Goal: Task Accomplishment & Management: Complete application form

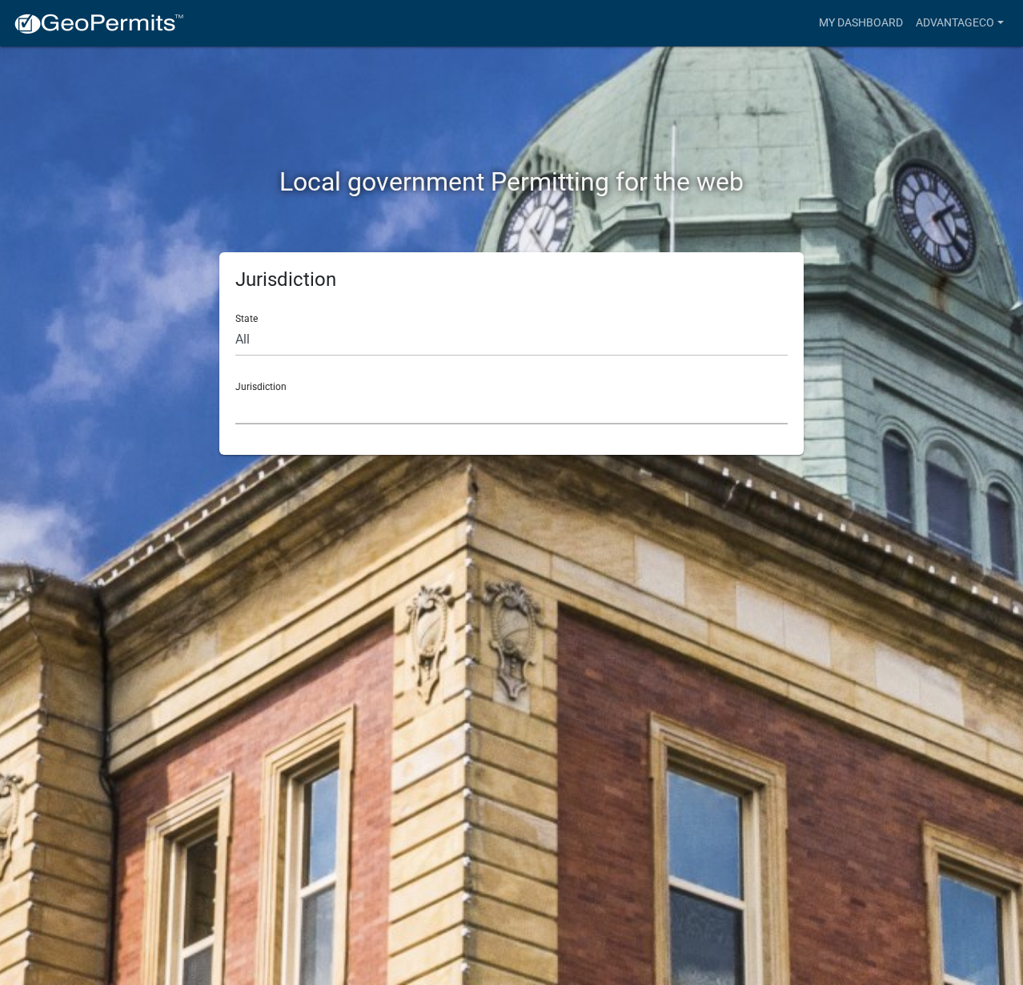
click at [310, 408] on select "[GEOGRAPHIC_DATA], [US_STATE] [GEOGRAPHIC_DATA], [US_STATE][PERSON_NAME][GEOGRA…" at bounding box center [511, 407] width 552 height 33
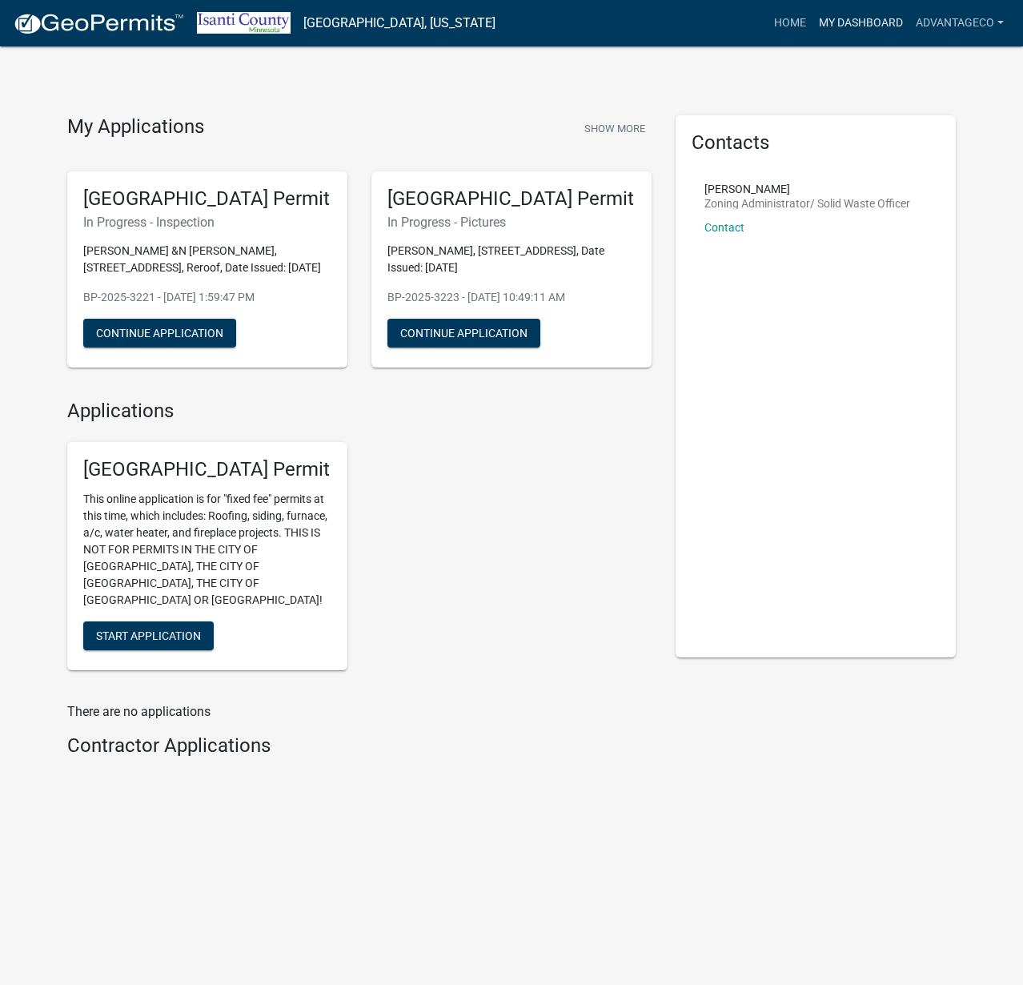
click at [853, 22] on link "My Dashboard" at bounding box center [861, 23] width 97 height 30
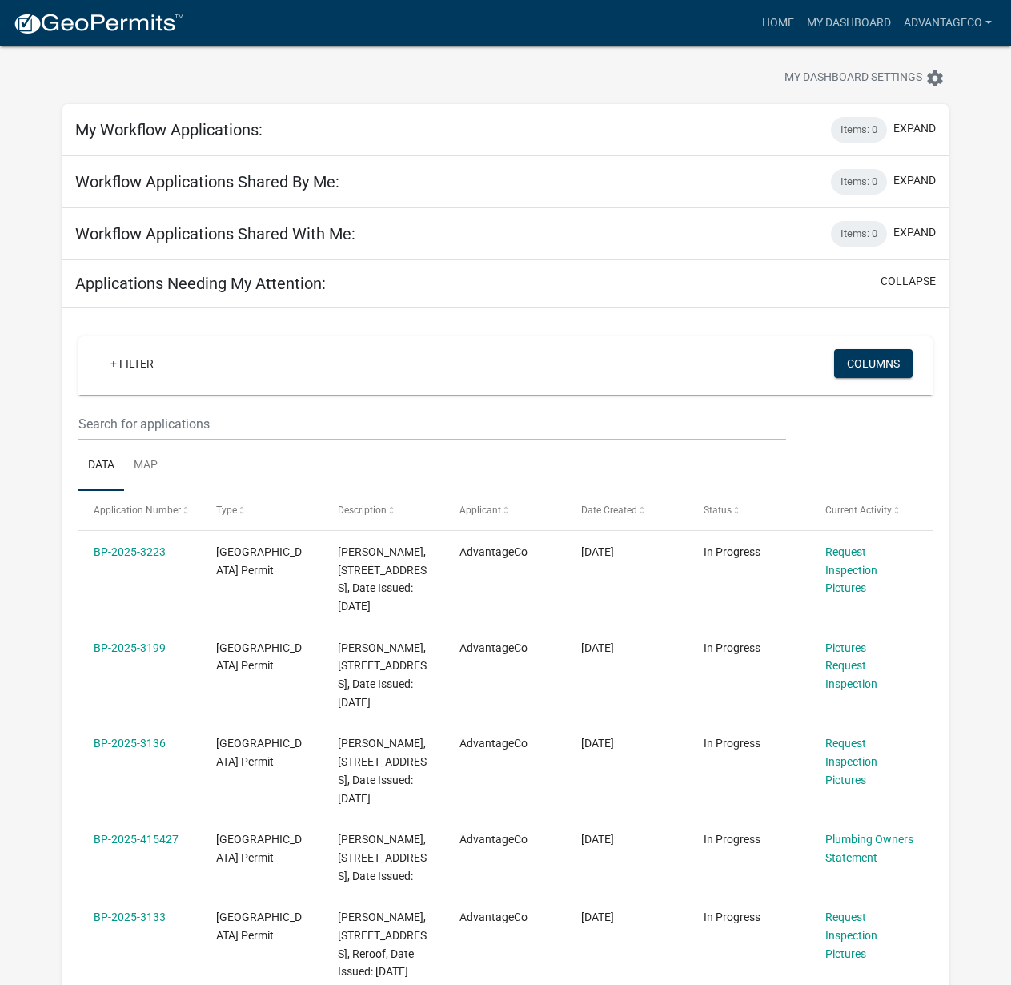
scroll to position [26, 0]
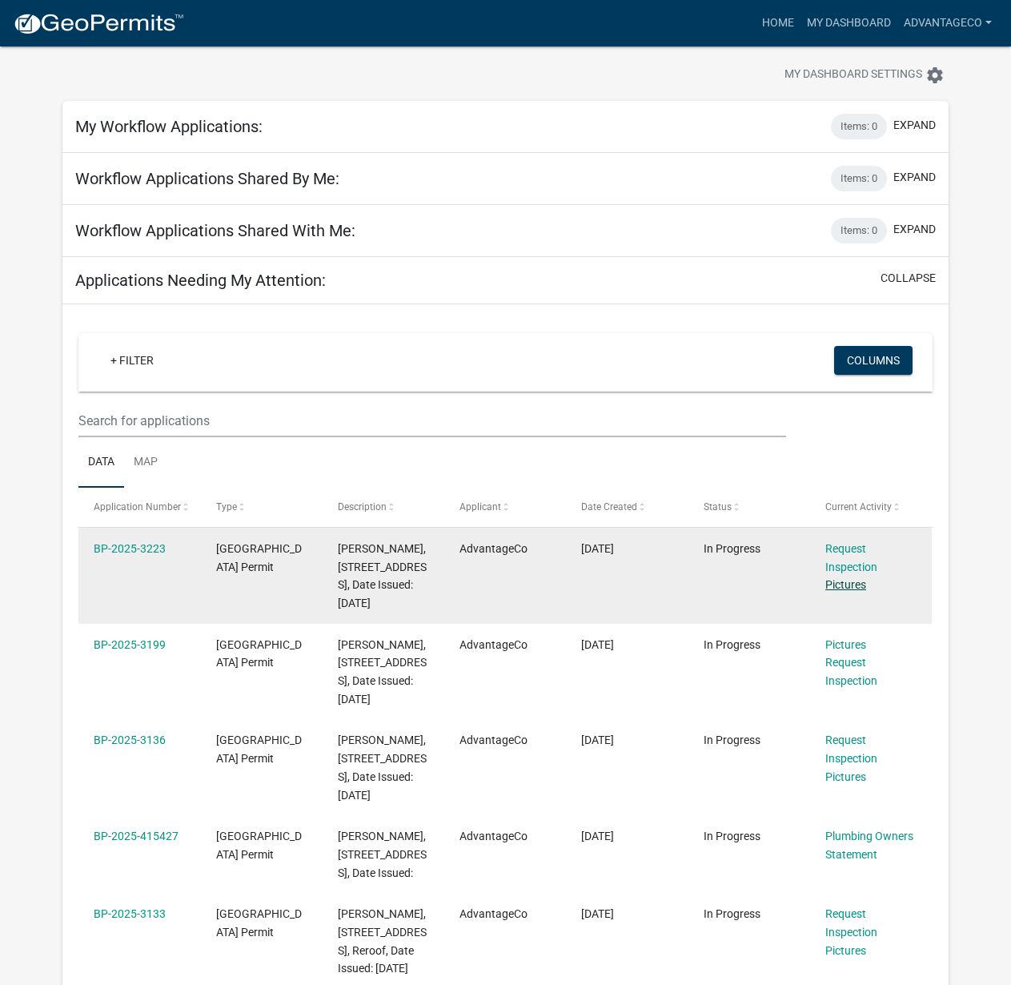
click at [849, 586] on link "Pictures" at bounding box center [845, 584] width 41 height 13
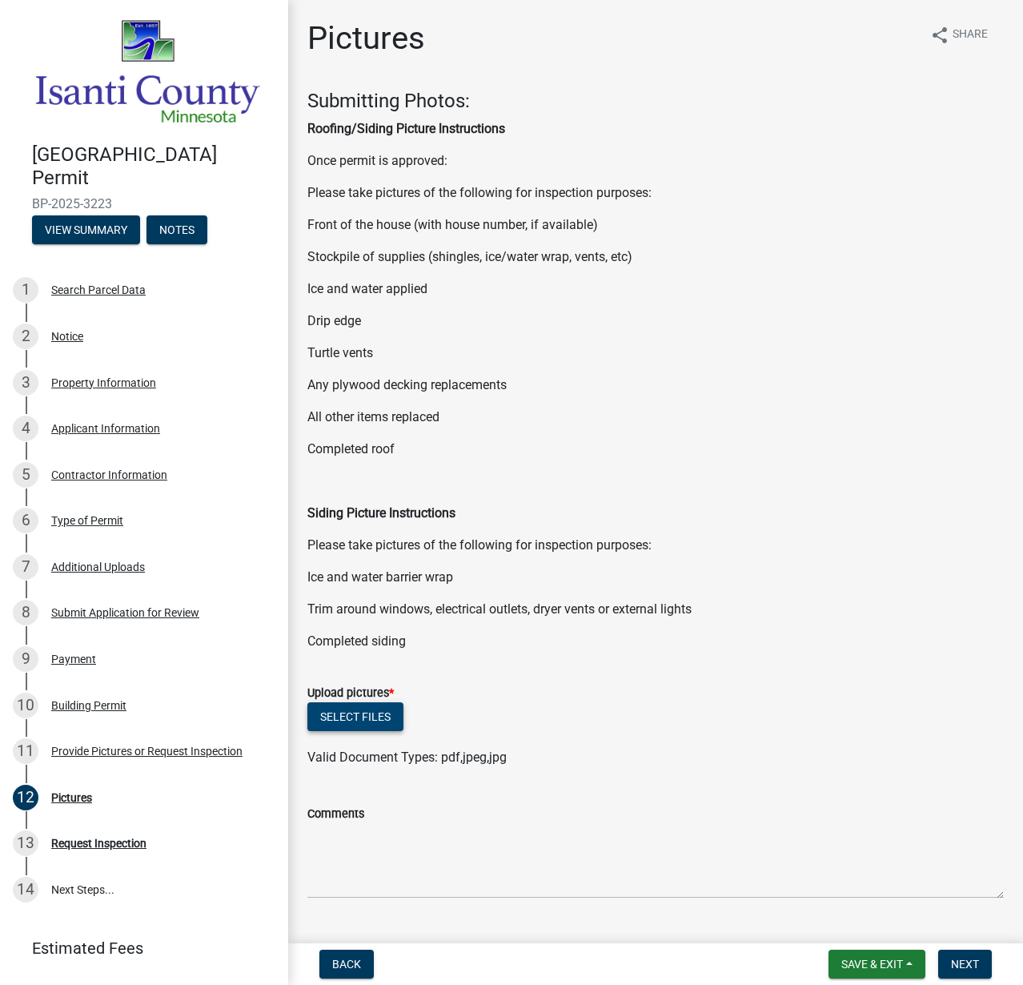
click at [369, 720] on button "Select files" at bounding box center [355, 716] width 96 height 29
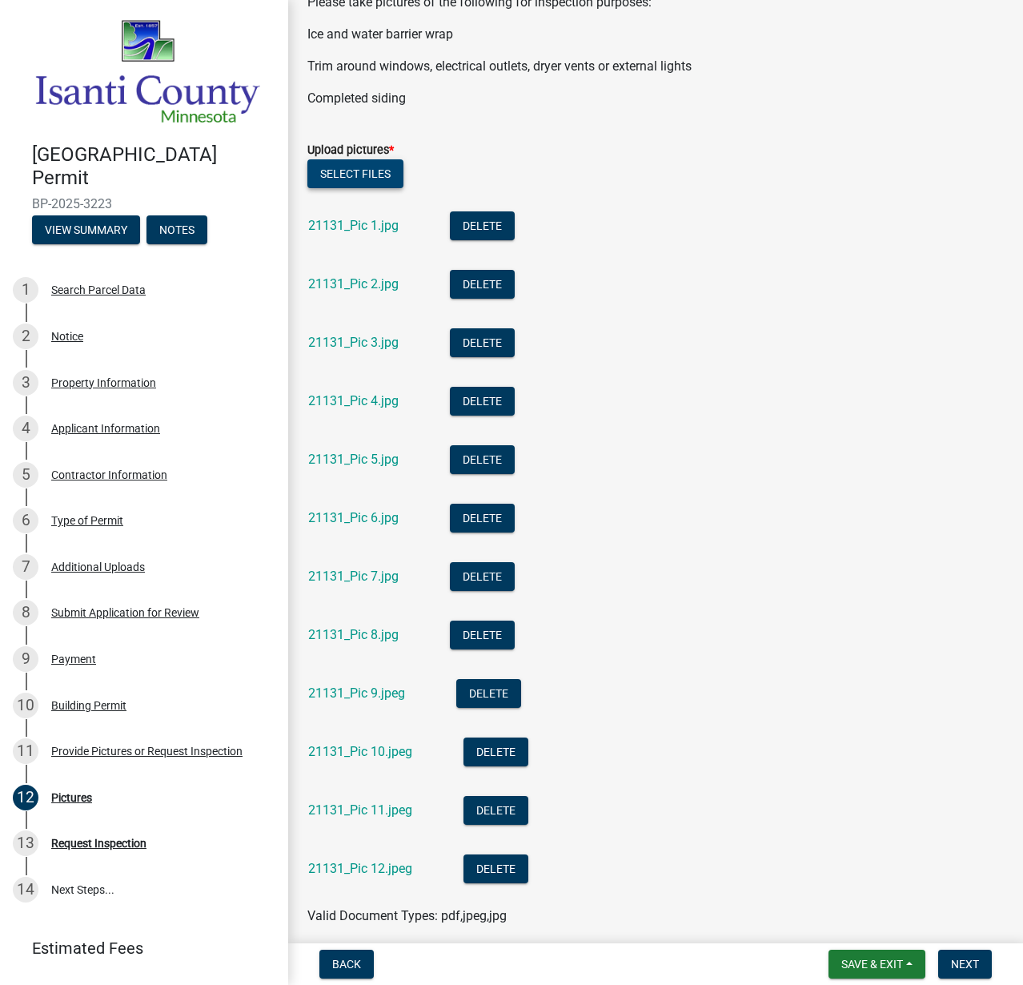
scroll to position [738, 0]
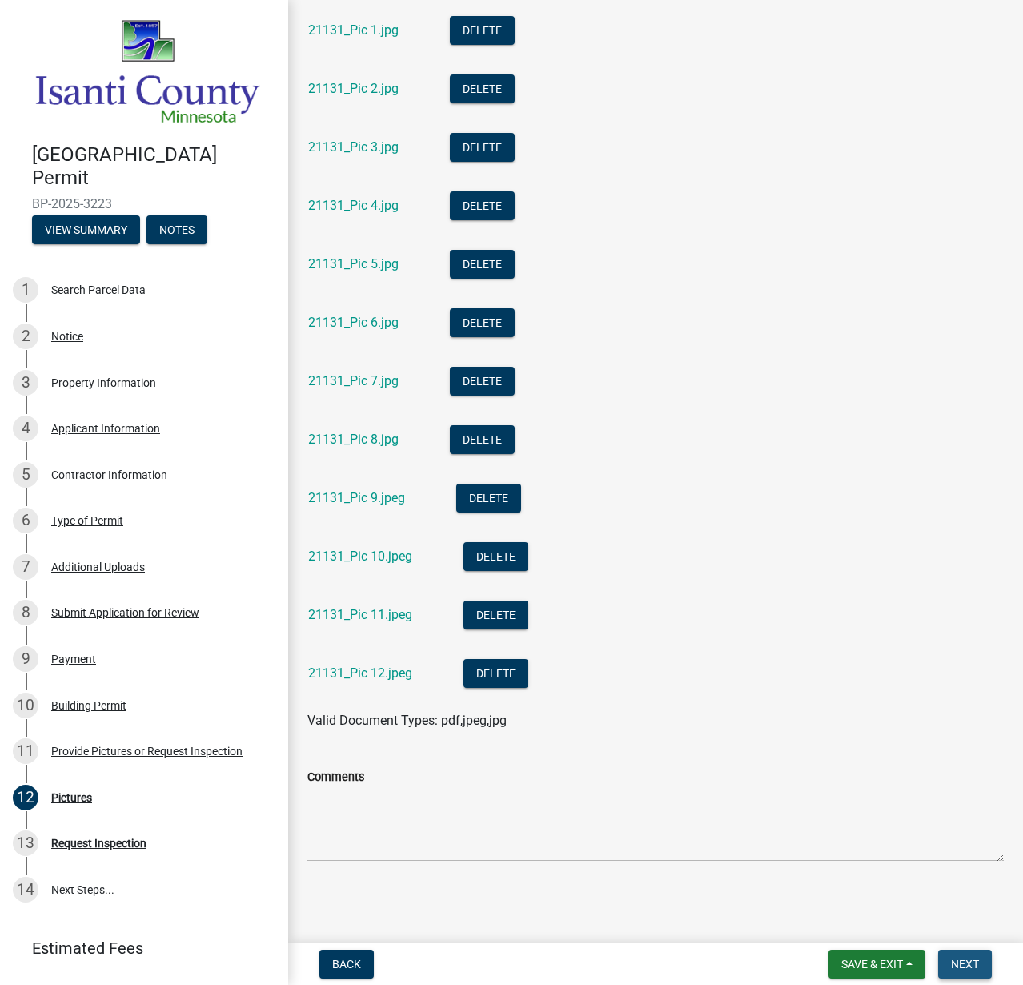
click at [977, 960] on span "Next" at bounding box center [965, 963] width 28 height 13
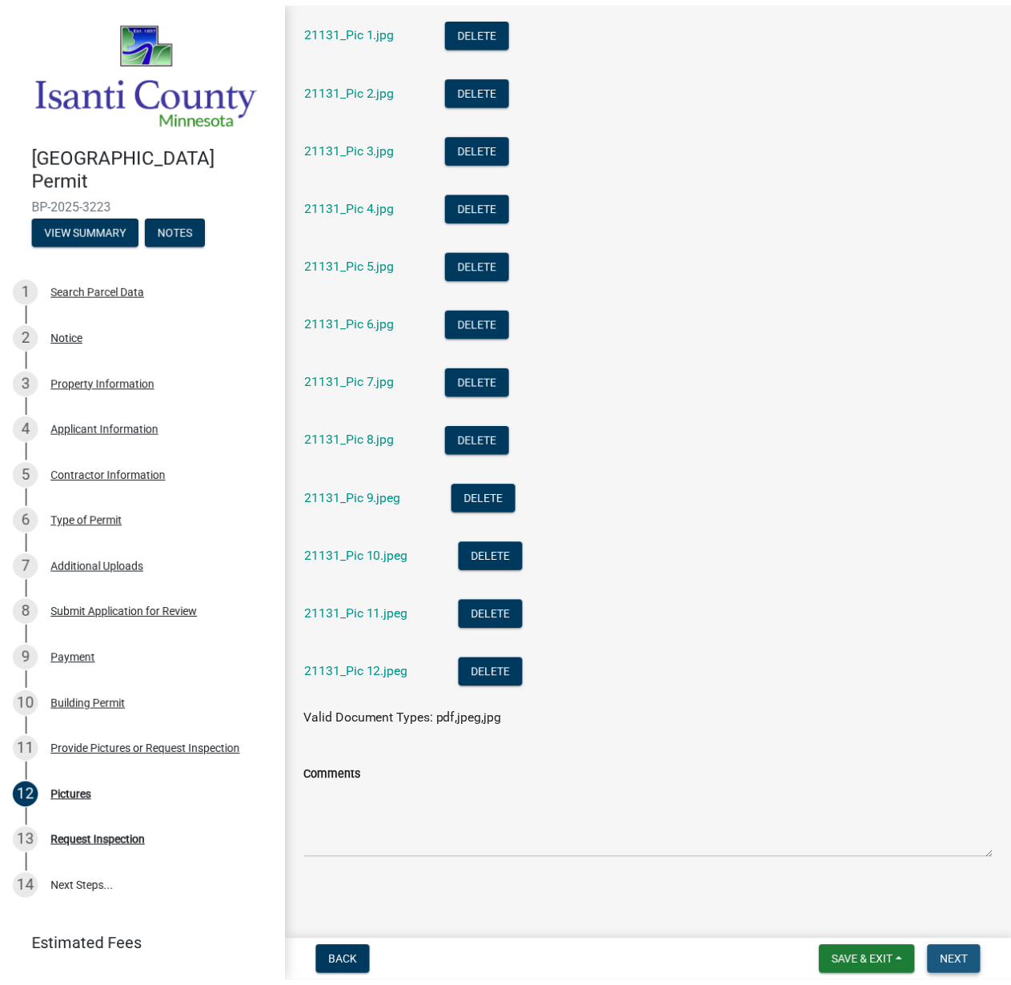
scroll to position [0, 0]
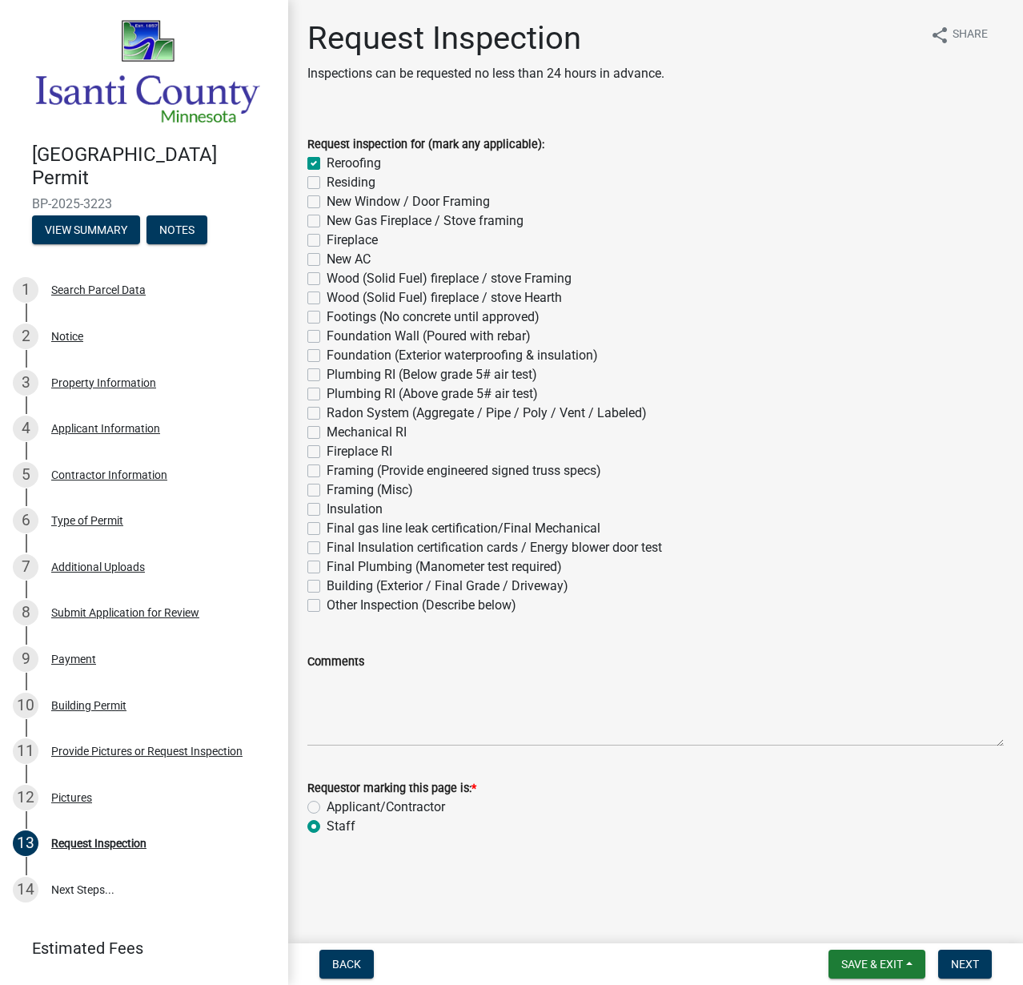
click at [327, 162] on label "Reroofing" at bounding box center [354, 163] width 54 height 19
click at [327, 162] on input "Reroofing" at bounding box center [332, 159] width 10 height 10
checkbox input "false"
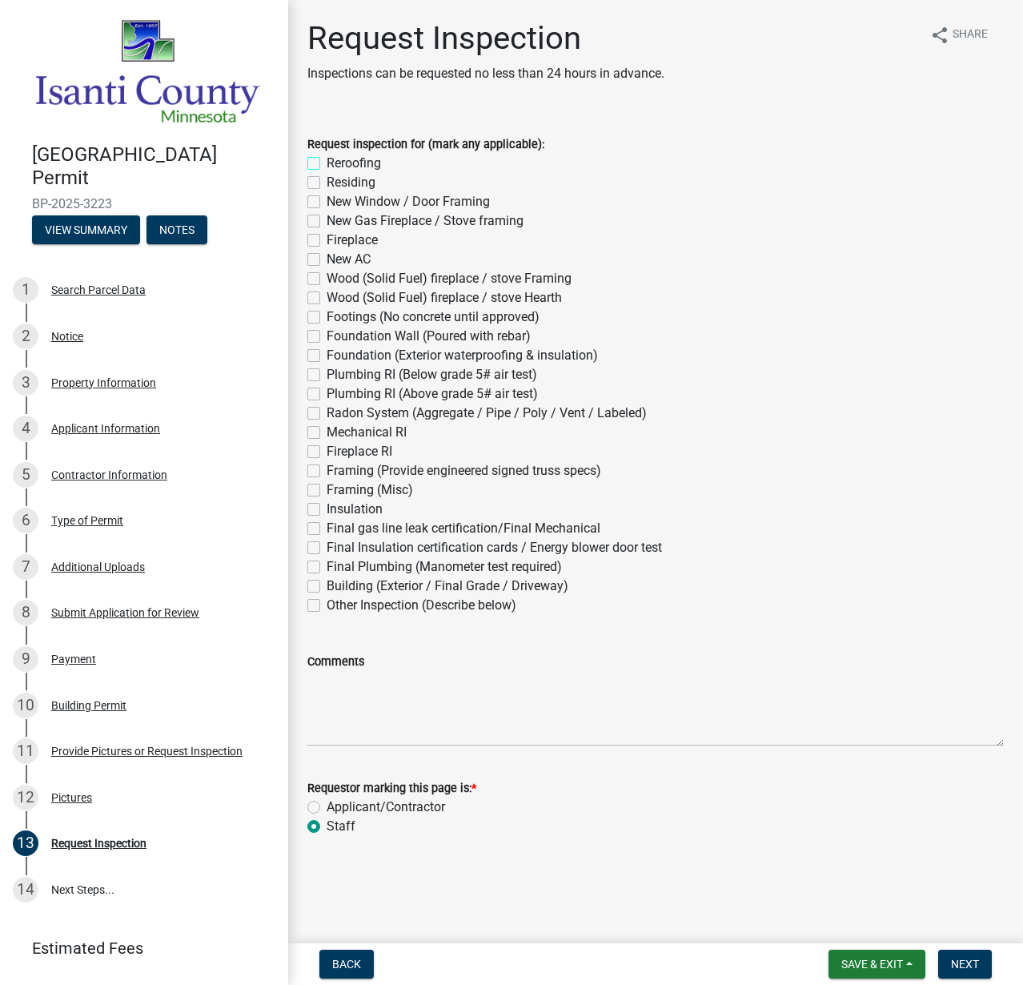
checkbox input "false"
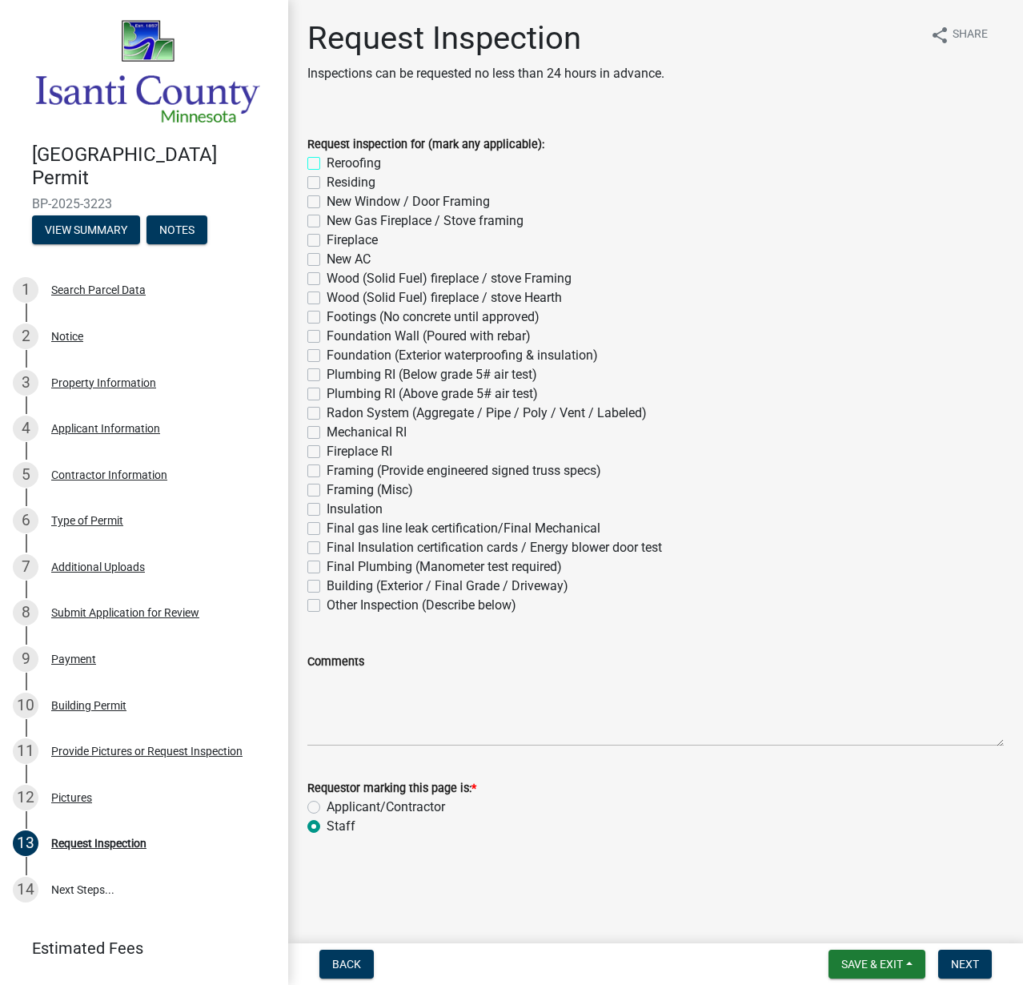
checkbox input "false"
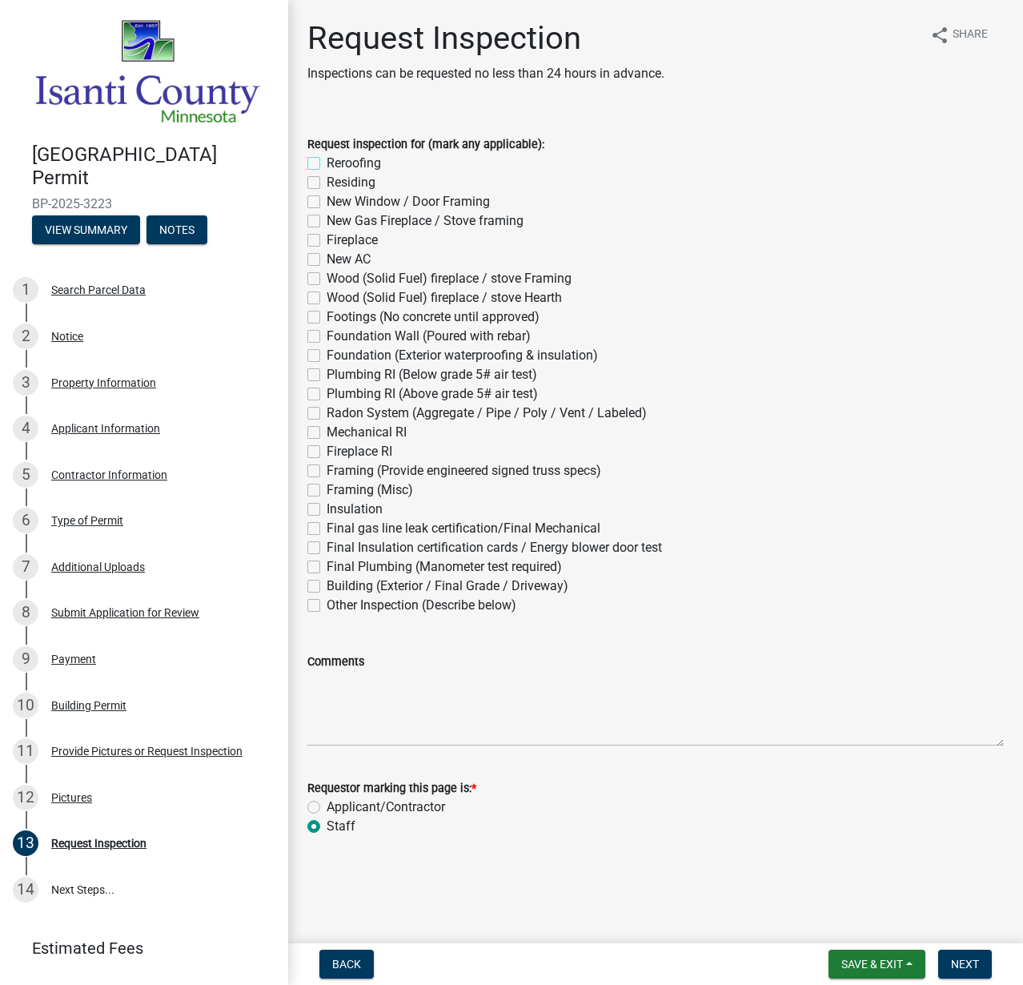
checkbox input "false"
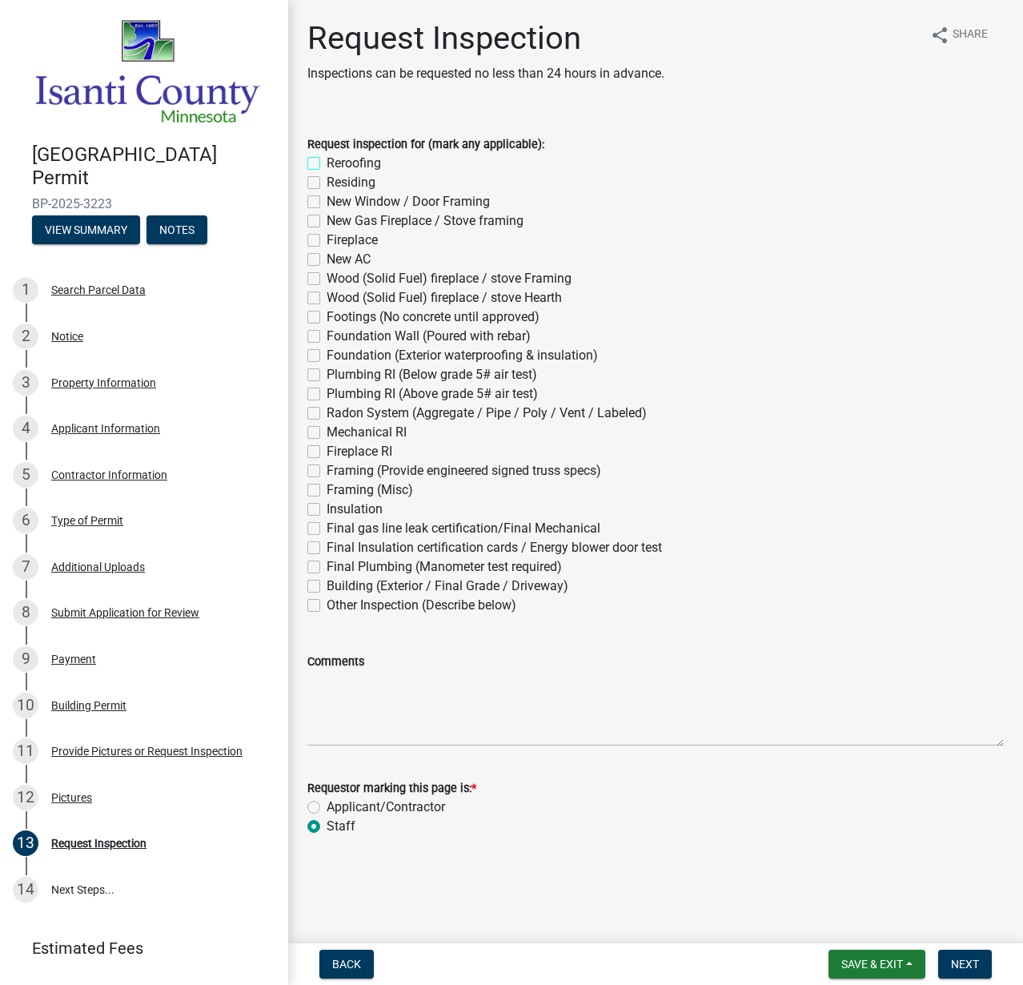
checkbox input "false"
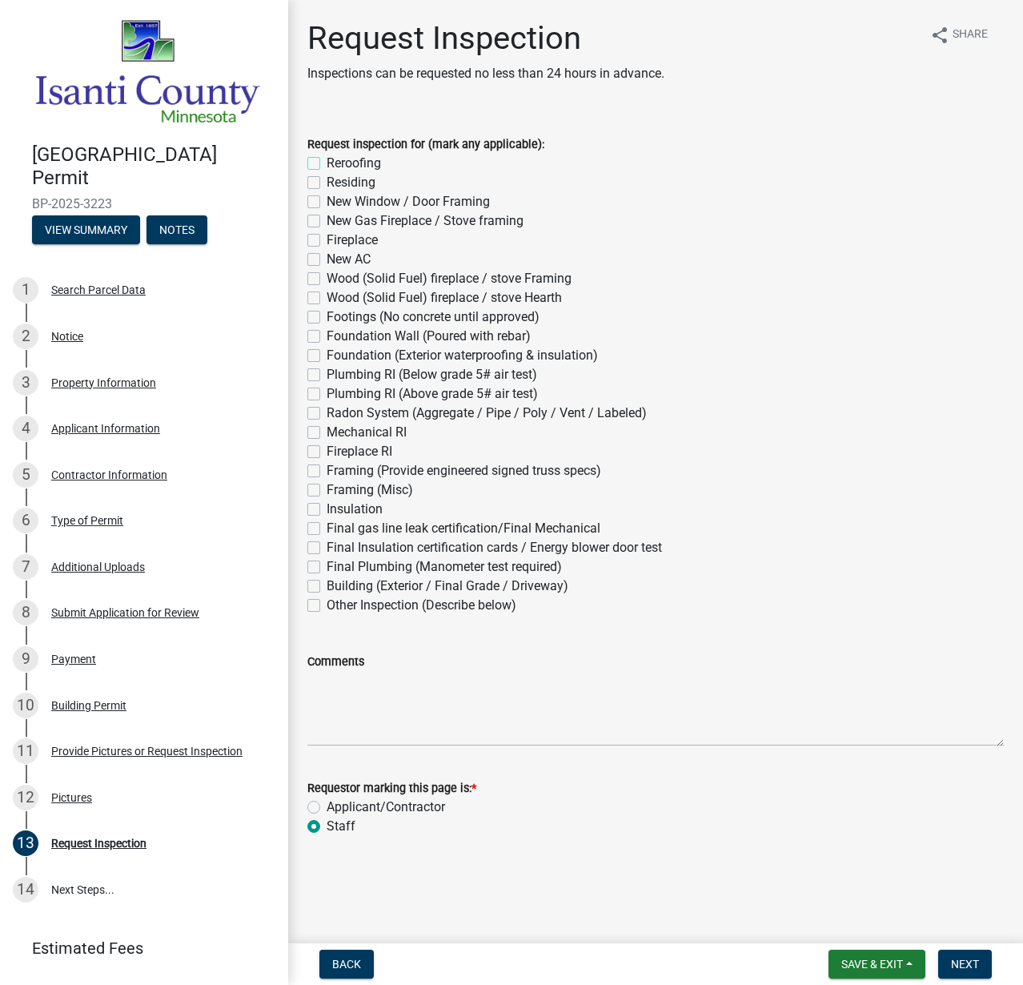
checkbox input "false"
click at [327, 182] on label "Residing" at bounding box center [351, 182] width 49 height 19
click at [327, 182] on input "Residing" at bounding box center [332, 178] width 10 height 10
checkbox input "true"
checkbox input "false"
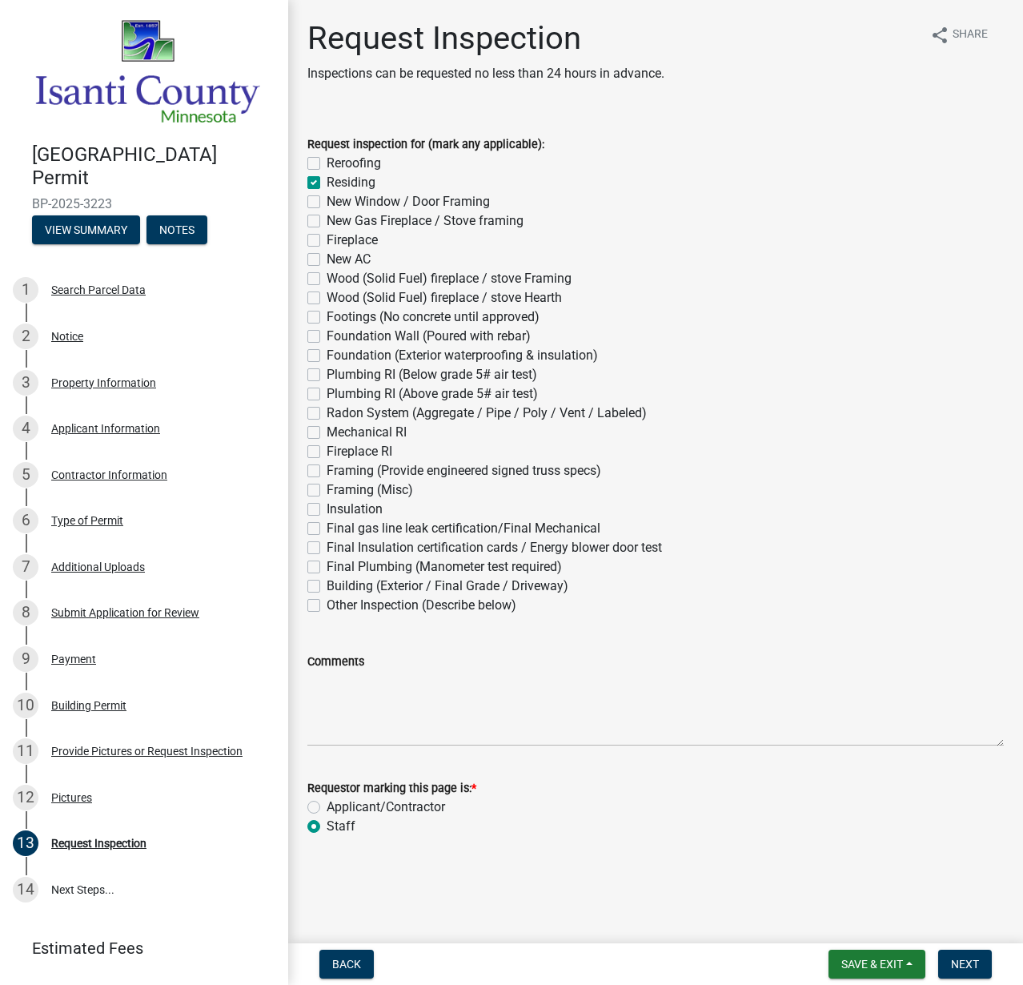
checkbox input "true"
checkbox input "false"
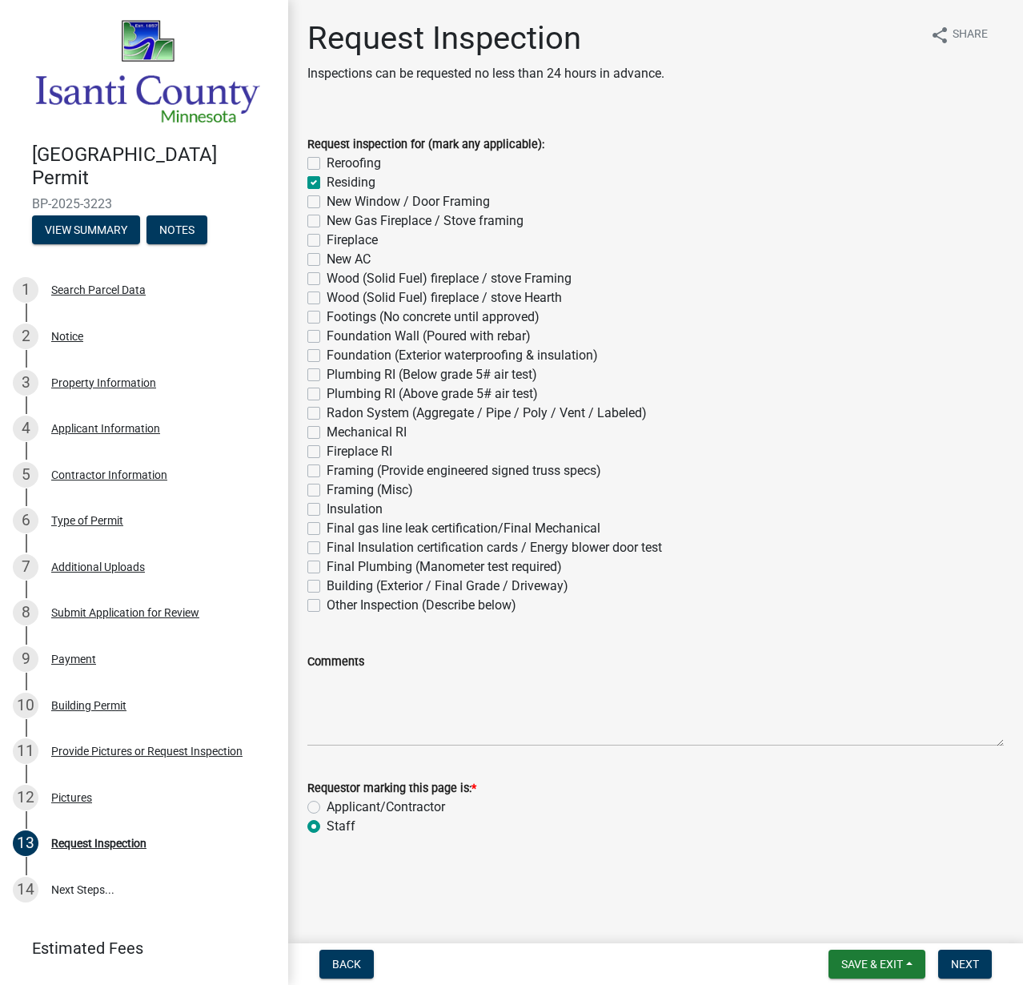
checkbox input "false"
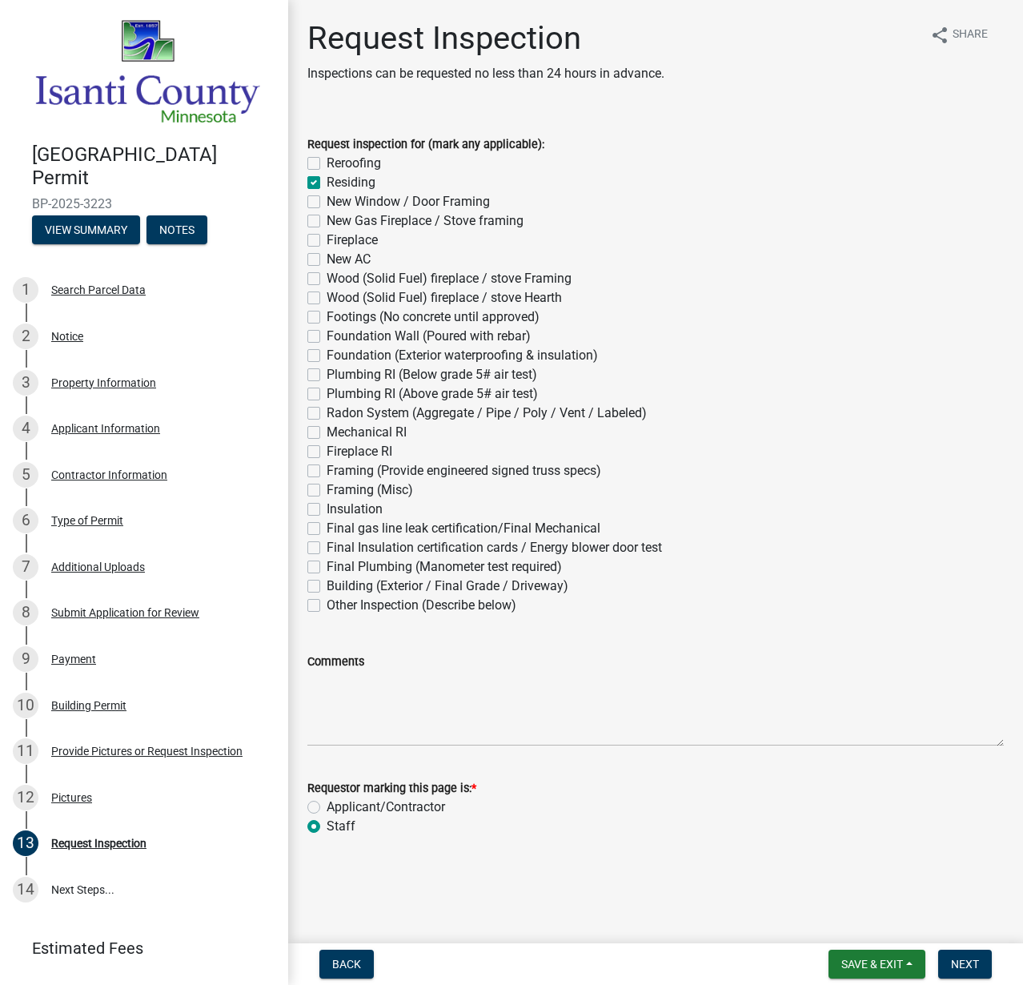
checkbox input "false"
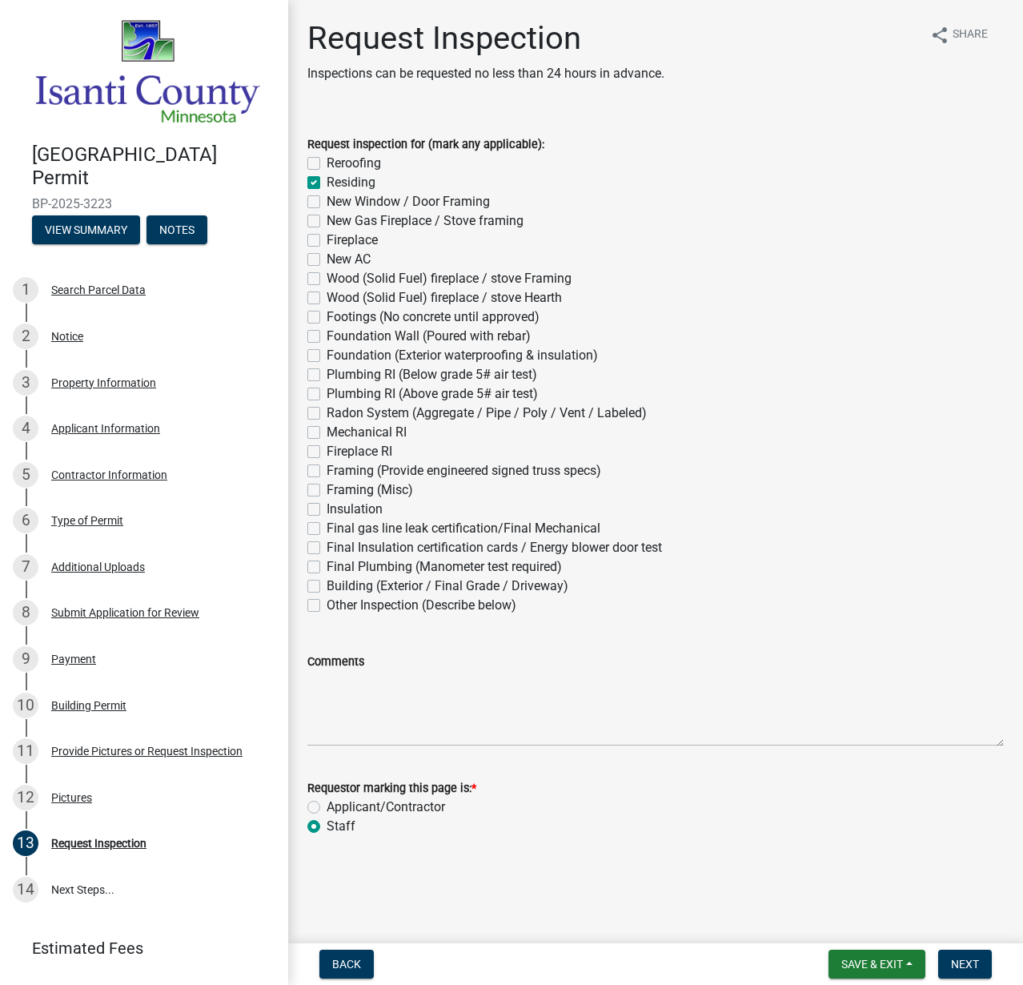
checkbox input "false"
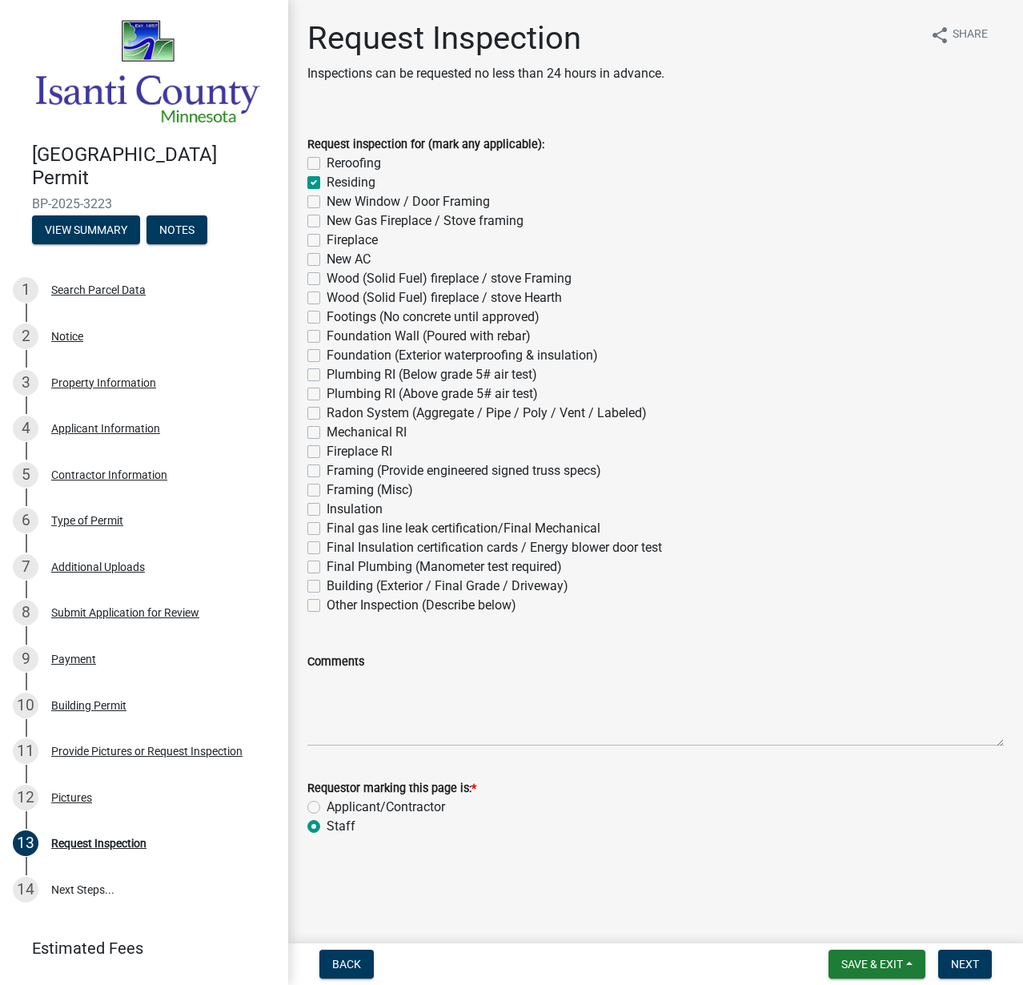
checkbox input "false"
click at [327, 807] on label "Applicant/Contractor" at bounding box center [386, 806] width 118 height 19
click at [327, 807] on input "Applicant/Contractor" at bounding box center [332, 802] width 10 height 10
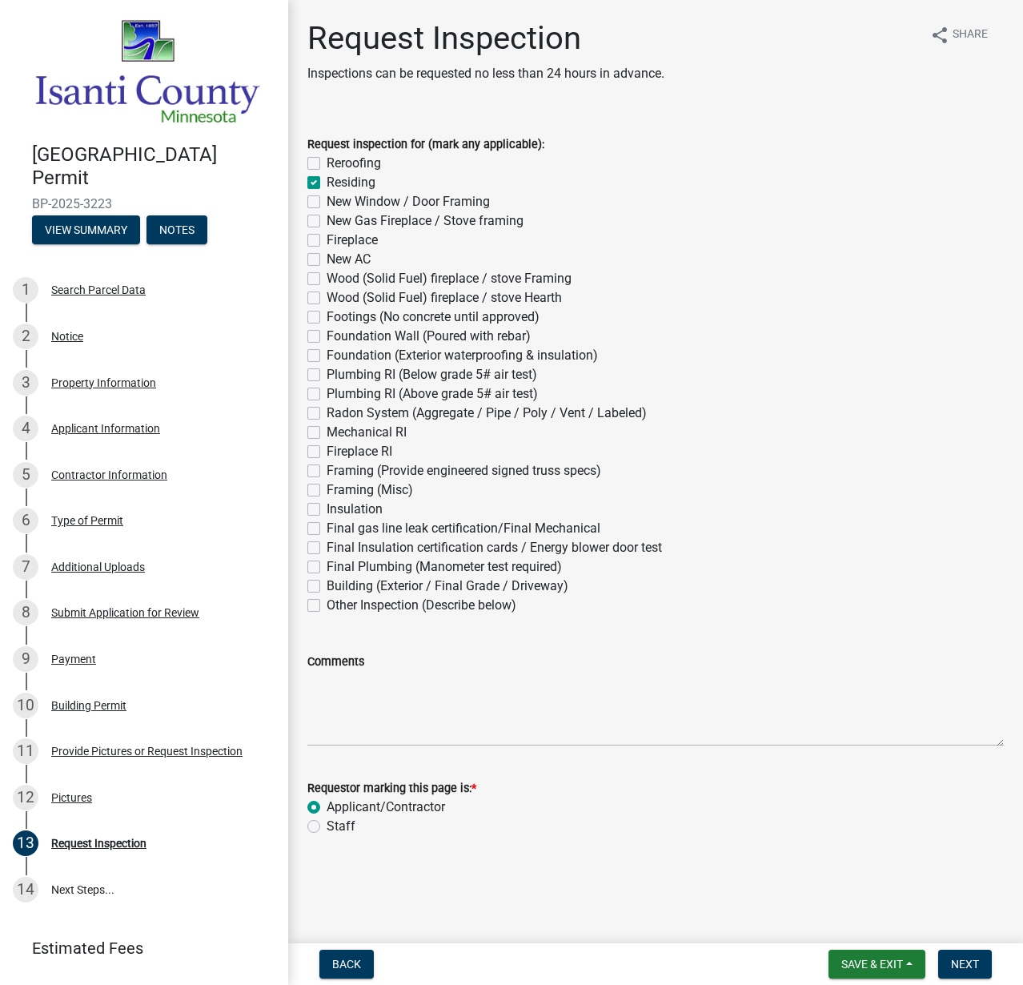
radio input "true"
click at [951, 961] on span "Next" at bounding box center [965, 963] width 28 height 13
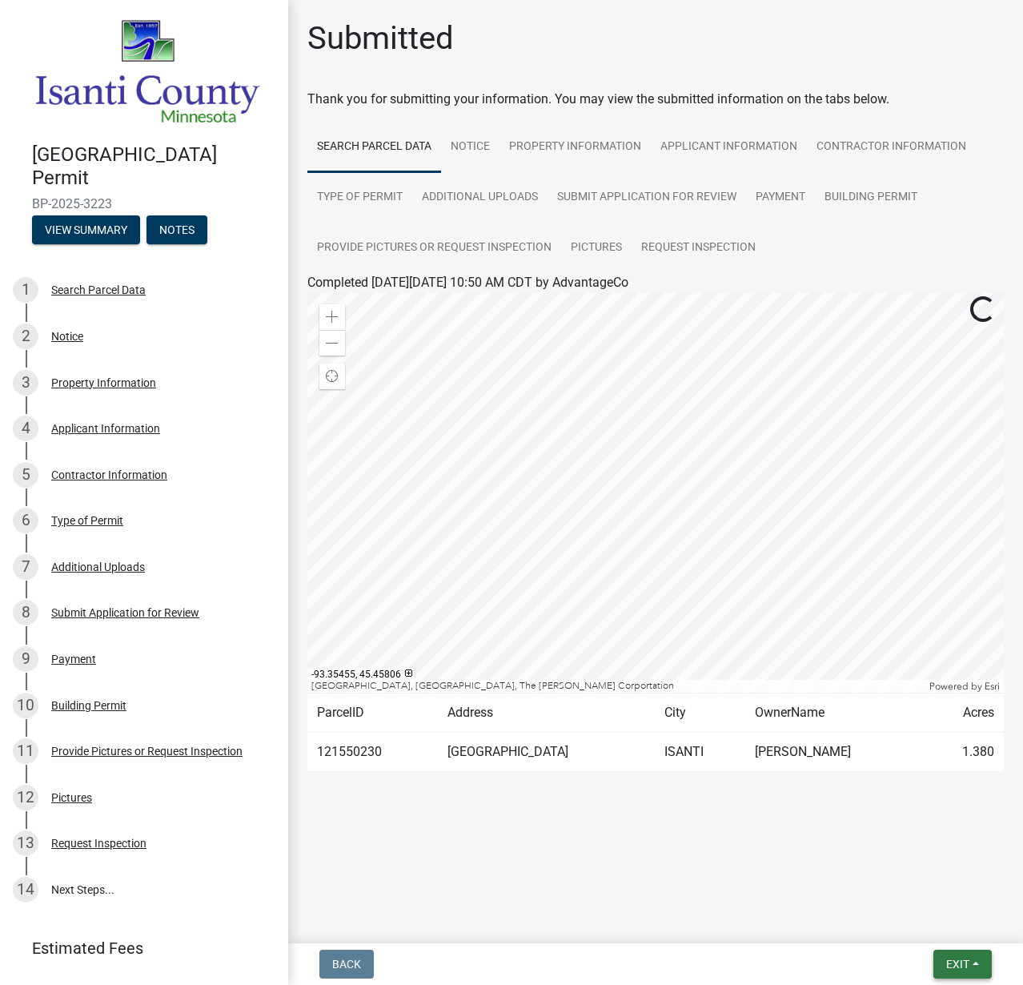
click at [946, 969] on span "Exit" at bounding box center [957, 963] width 23 height 13
click at [929, 927] on button "Save & Exit" at bounding box center [929, 922] width 128 height 38
